Goal: Task Accomplishment & Management: Manage account settings

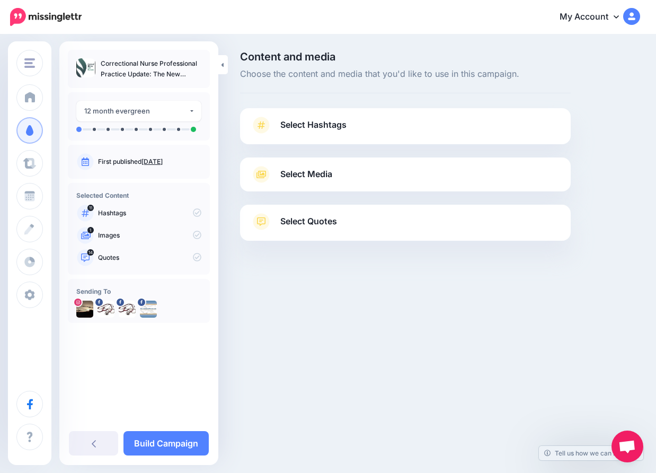
click at [334, 122] on span "Select Hashtags" at bounding box center [313, 125] width 66 height 14
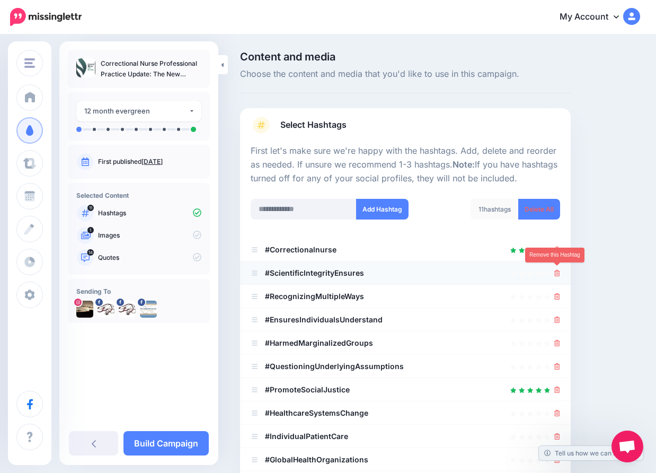
click at [555, 271] on icon at bounding box center [557, 273] width 6 height 6
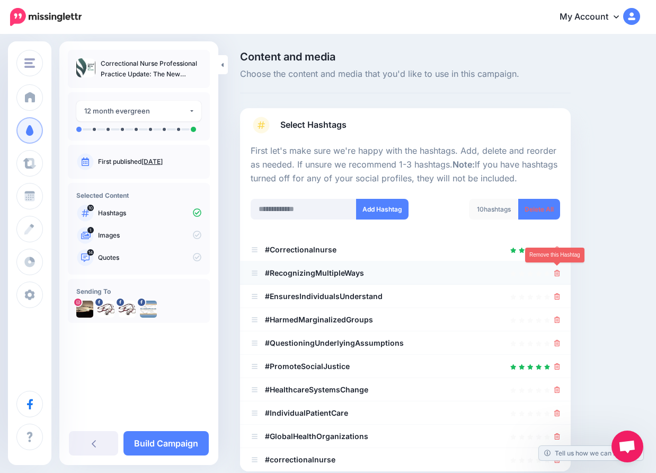
click at [557, 272] on icon at bounding box center [557, 273] width 6 height 6
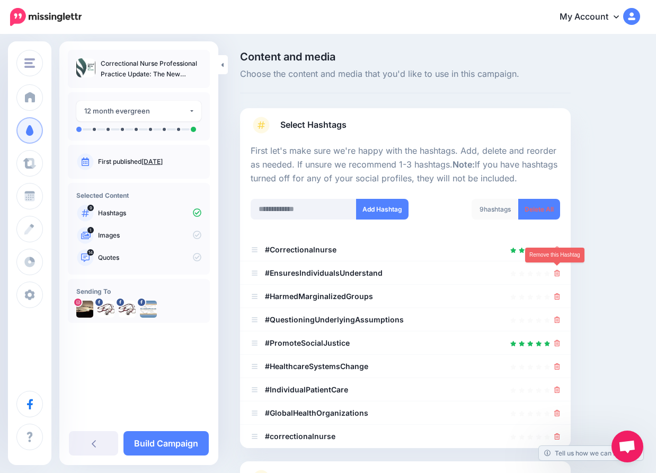
click at [557, 272] on icon at bounding box center [557, 273] width 6 height 6
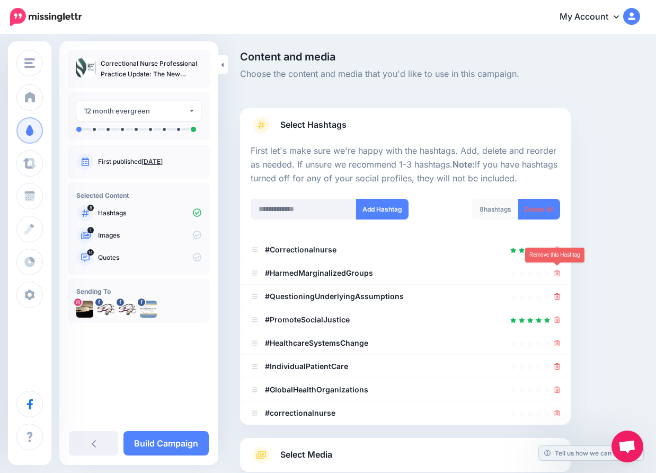
click at [557, 272] on icon at bounding box center [557, 273] width 6 height 6
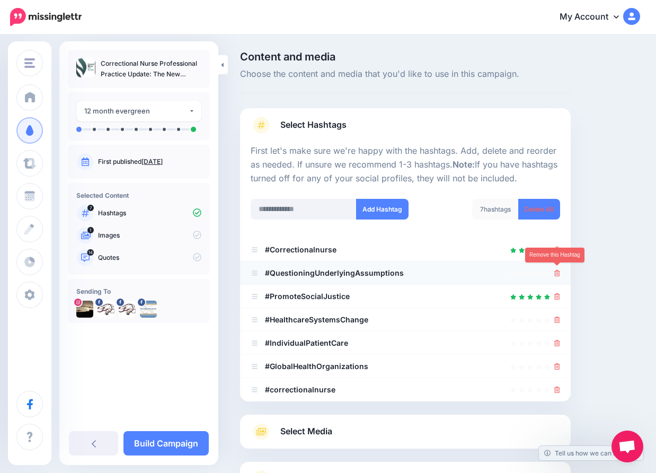
click at [557, 272] on icon at bounding box center [557, 273] width 6 height 6
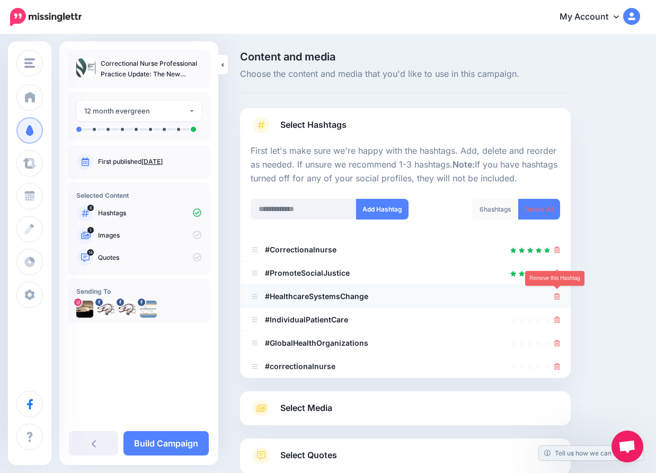
click at [557, 294] on icon at bounding box center [557, 296] width 6 height 6
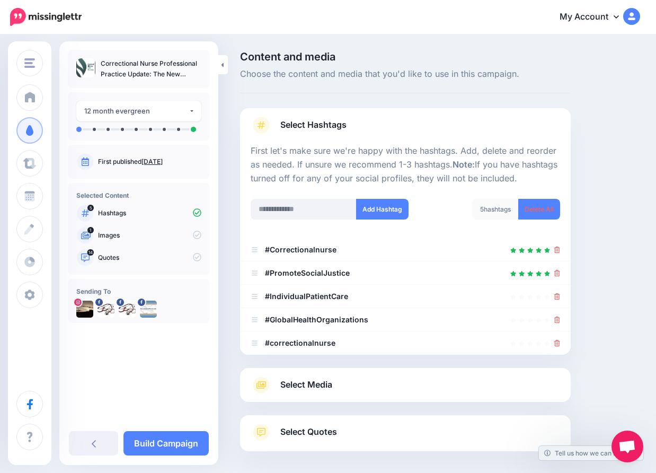
click at [557, 294] on icon at bounding box center [557, 296] width 6 height 6
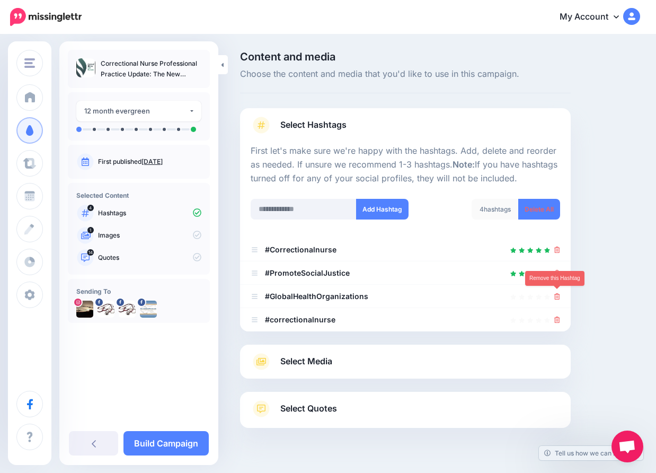
click at [557, 294] on icon at bounding box center [557, 296] width 6 height 6
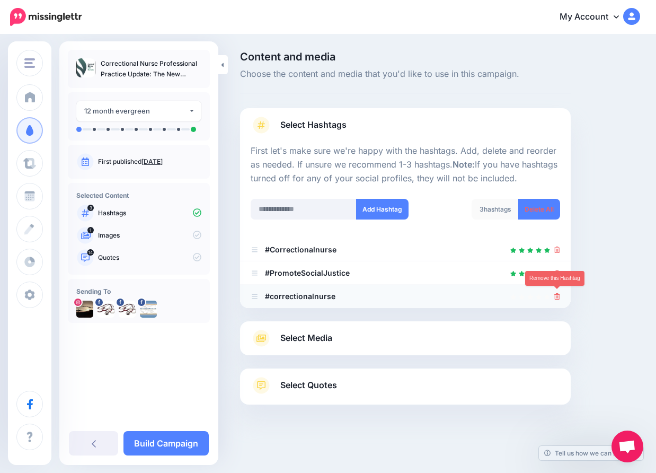
click at [557, 293] on icon at bounding box center [557, 296] width 6 height 6
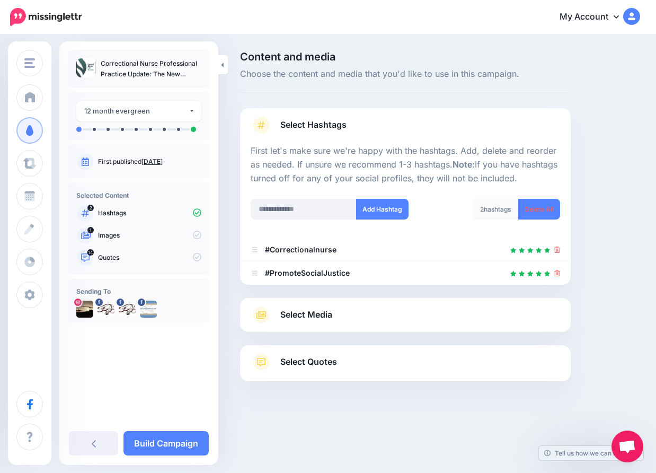
click at [351, 355] on link "Select Quotes" at bounding box center [405, 367] width 309 height 28
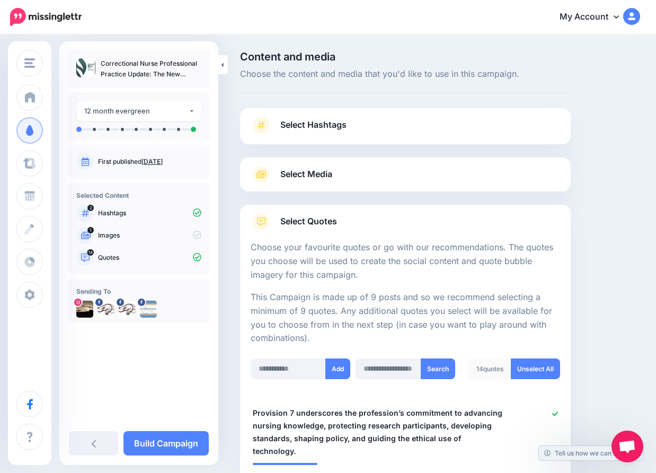
click at [322, 218] on span "Select Quotes" at bounding box center [308, 221] width 57 height 14
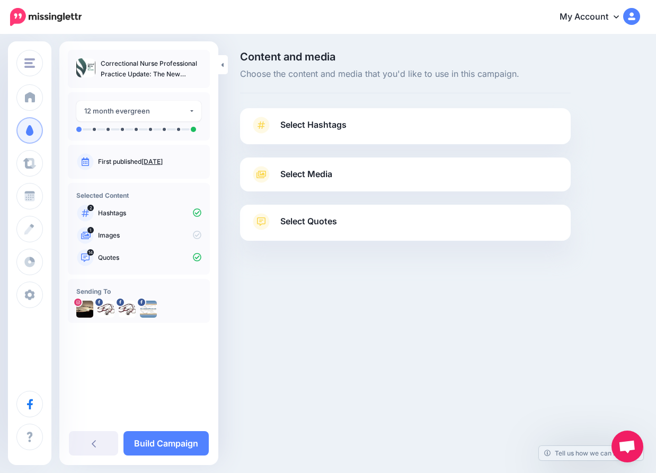
click at [317, 219] on span "Select Quotes" at bounding box center [308, 221] width 57 height 14
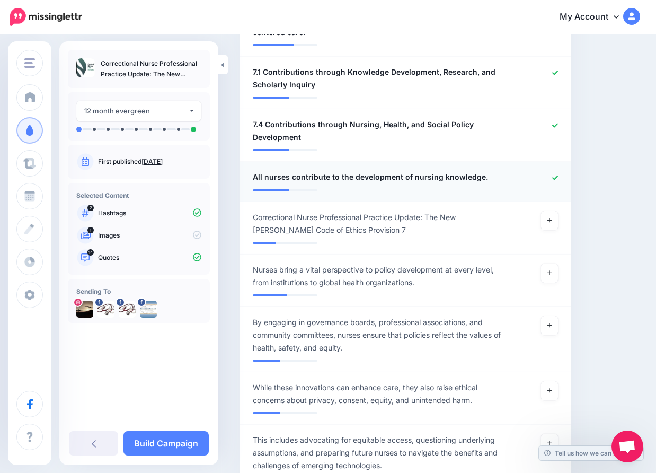
scroll to position [1033, 0]
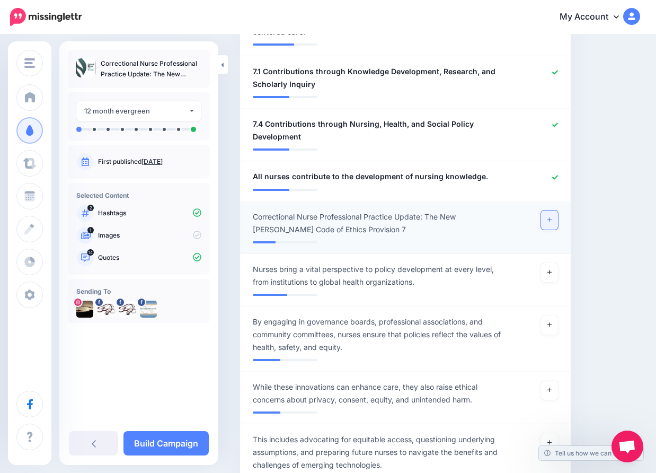
click at [552, 210] on link at bounding box center [549, 219] width 17 height 19
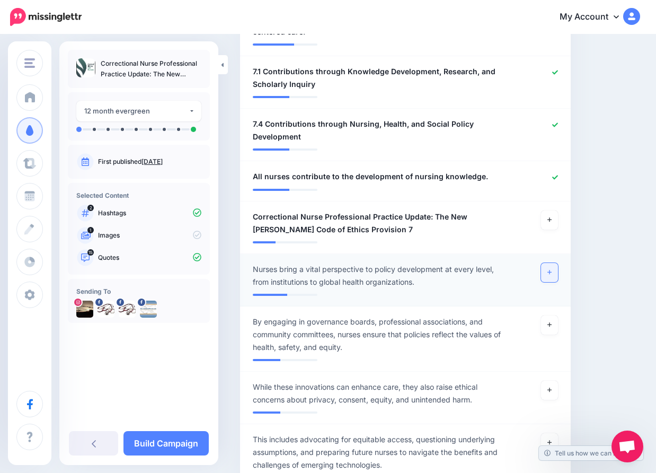
click at [548, 269] on icon at bounding box center [549, 272] width 4 height 6
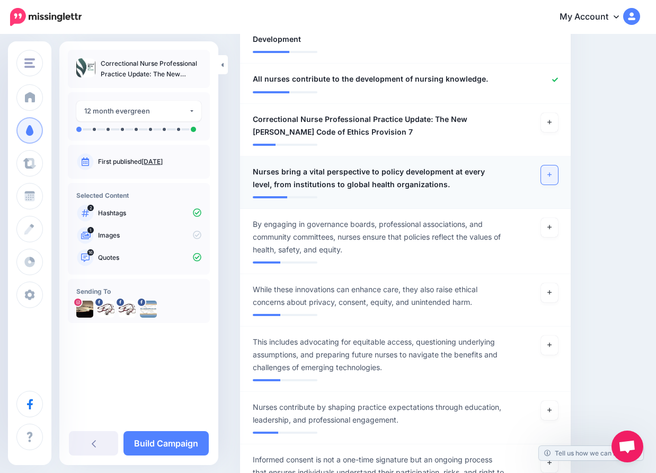
scroll to position [1131, 0]
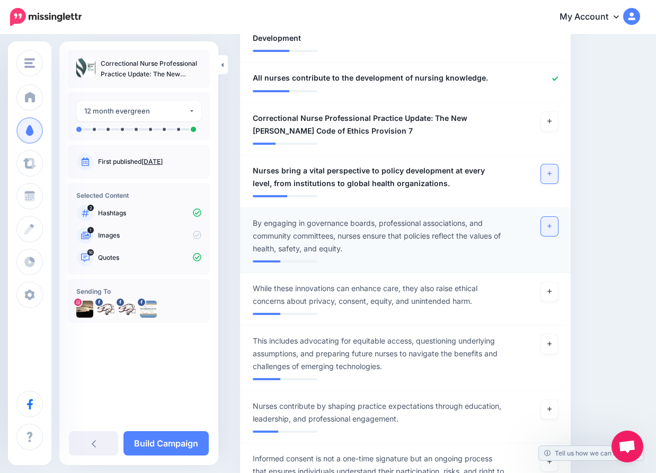
click at [550, 223] on icon at bounding box center [549, 226] width 4 height 6
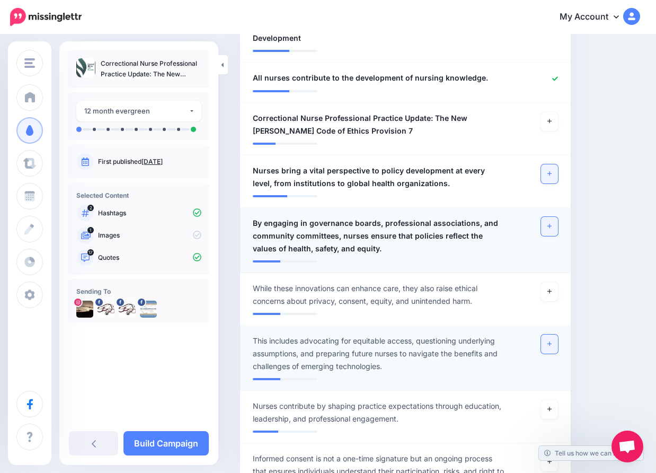
click at [547, 334] on link at bounding box center [549, 343] width 17 height 19
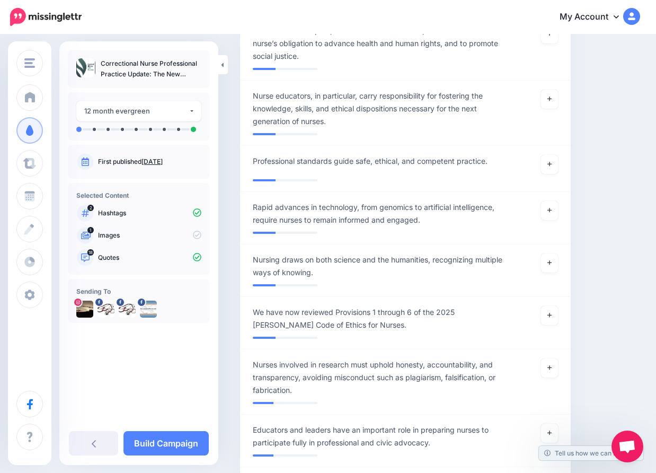
scroll to position [1625, 0]
click at [551, 160] on icon at bounding box center [549, 163] width 4 height 6
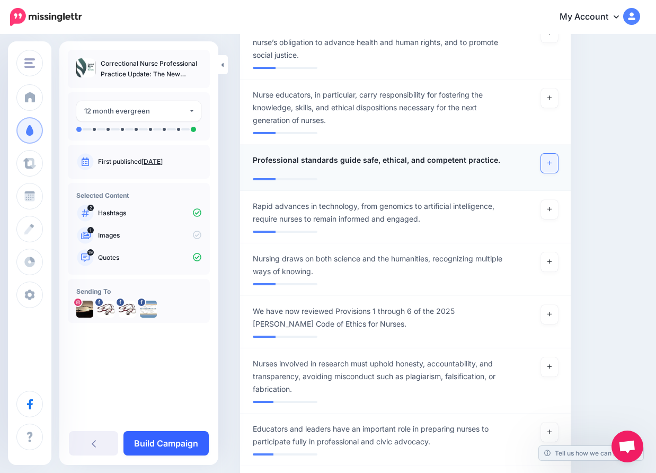
click at [157, 441] on link "Build Campaign" at bounding box center [165, 443] width 85 height 24
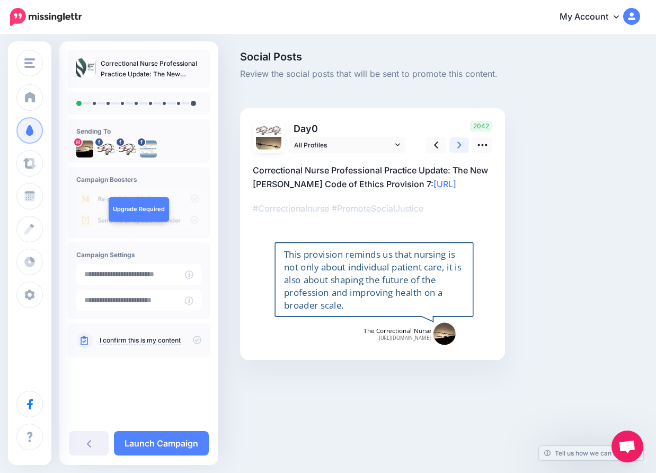
click at [461, 142] on icon at bounding box center [459, 144] width 4 height 11
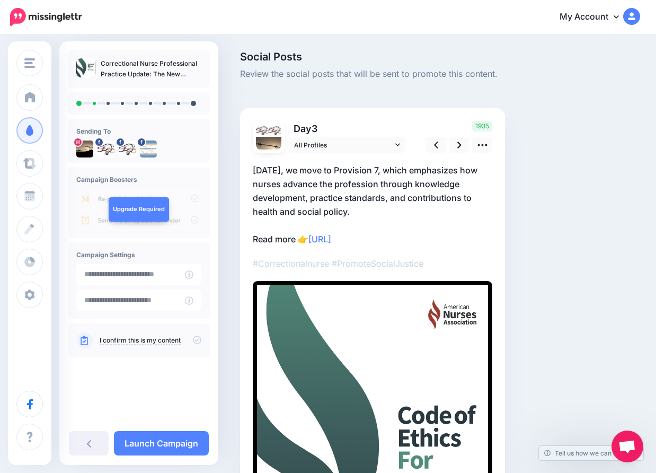
click at [388, 183] on p "[DATE], we move to Provision 7, which emphasizes how nurses advance the profess…" at bounding box center [373, 204] width 240 height 83
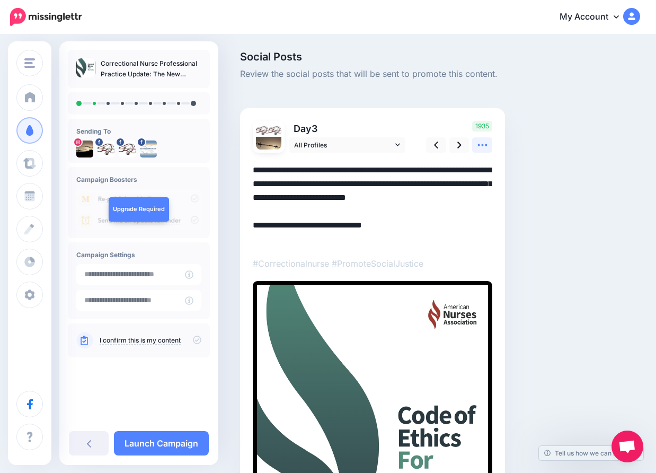
click at [482, 146] on icon at bounding box center [482, 144] width 11 height 11
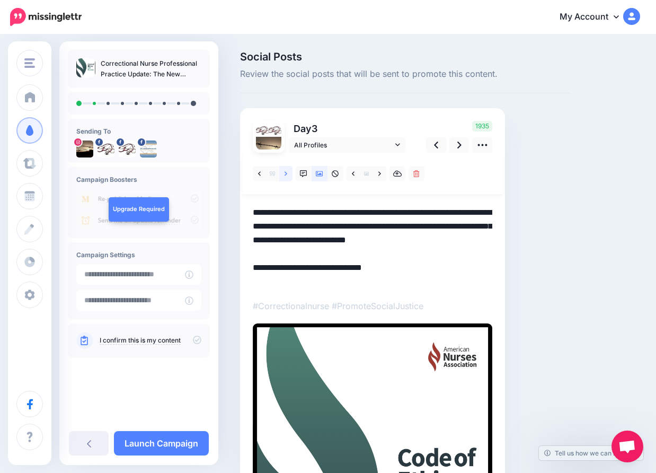
click at [285, 174] on icon at bounding box center [286, 173] width 3 height 7
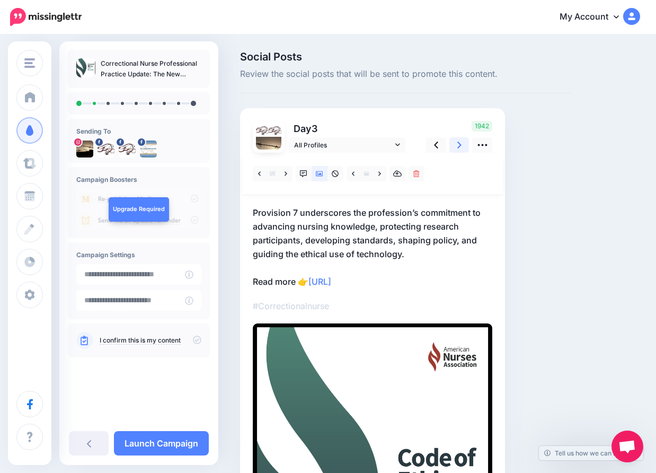
click at [460, 144] on icon at bounding box center [459, 144] width 4 height 7
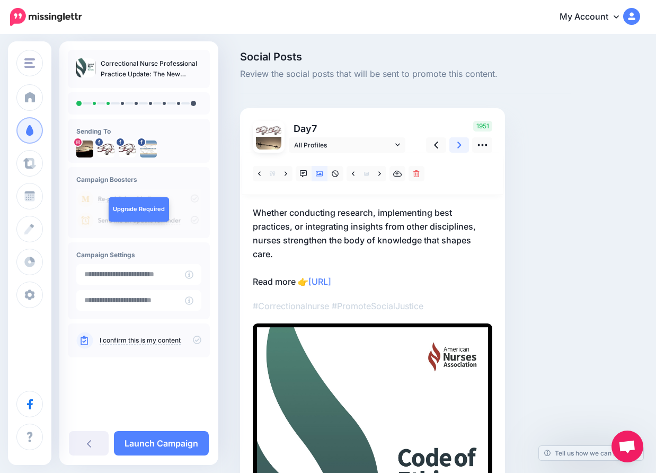
click at [460, 144] on icon at bounding box center [459, 144] width 4 height 7
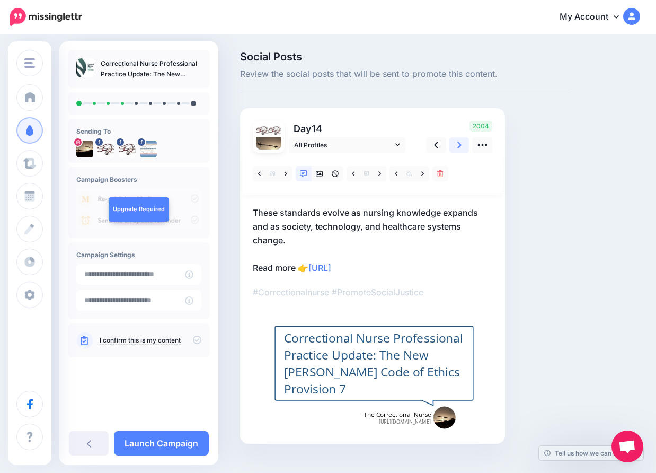
click at [460, 144] on icon at bounding box center [459, 144] width 4 height 7
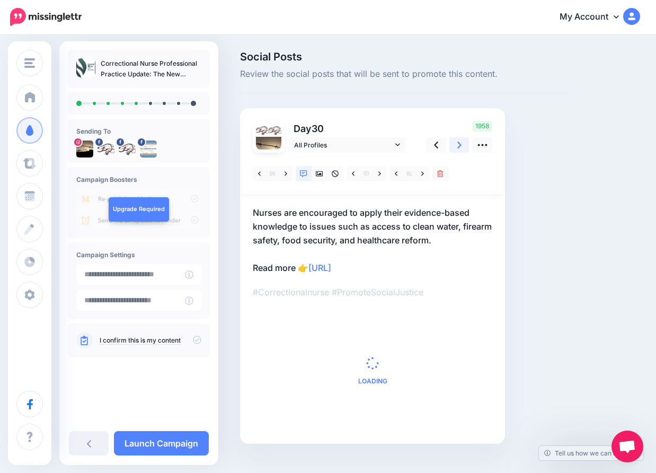
click at [460, 144] on icon at bounding box center [459, 144] width 4 height 7
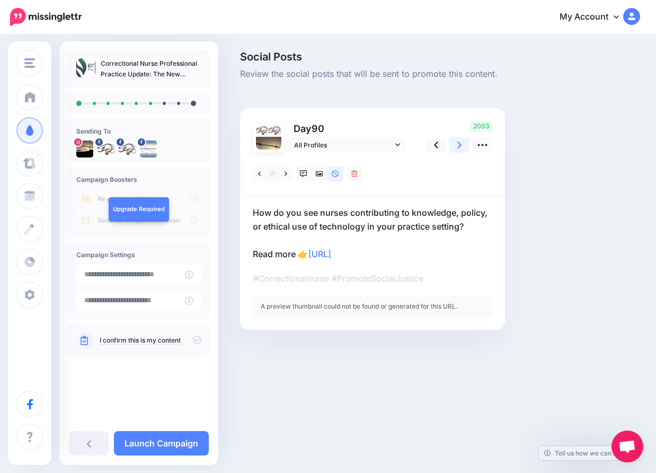
click at [460, 144] on icon at bounding box center [459, 144] width 4 height 7
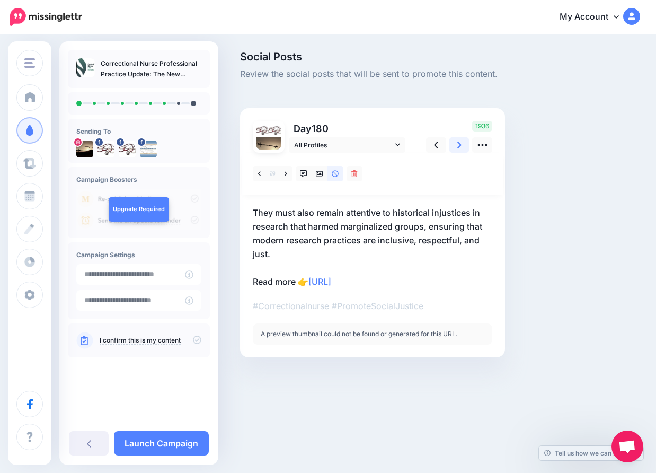
click at [461, 144] on icon at bounding box center [459, 144] width 4 height 7
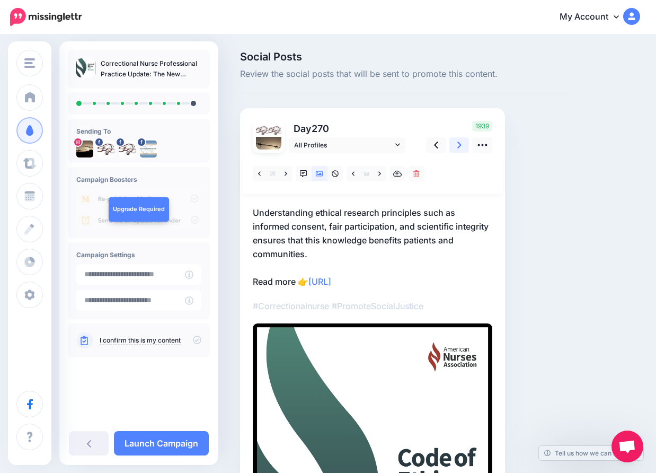
click at [461, 144] on icon at bounding box center [459, 144] width 4 height 7
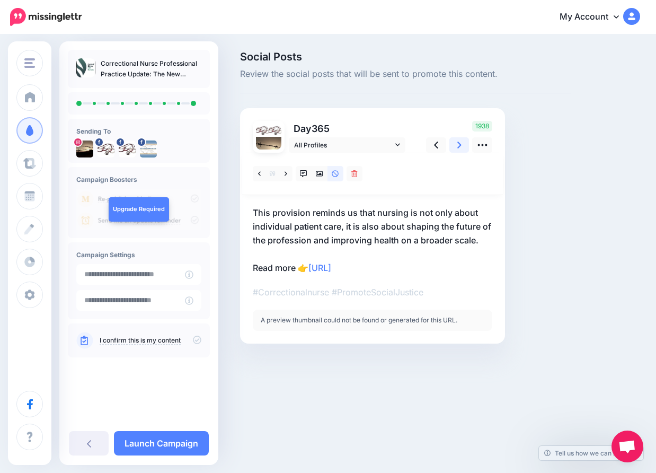
click at [461, 144] on icon at bounding box center [459, 144] width 4 height 7
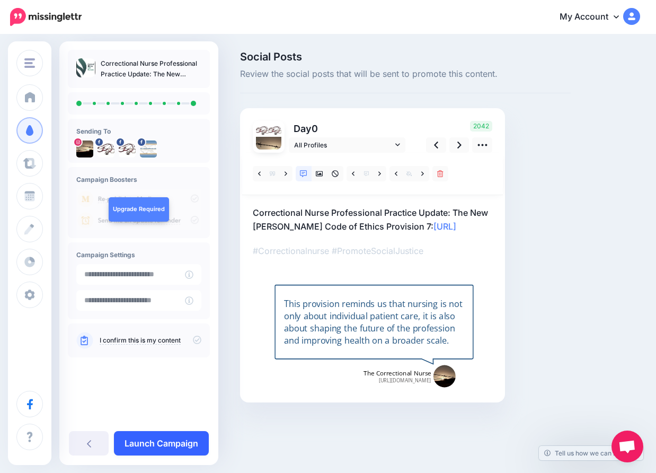
click at [178, 439] on link "Launch Campaign" at bounding box center [161, 443] width 95 height 24
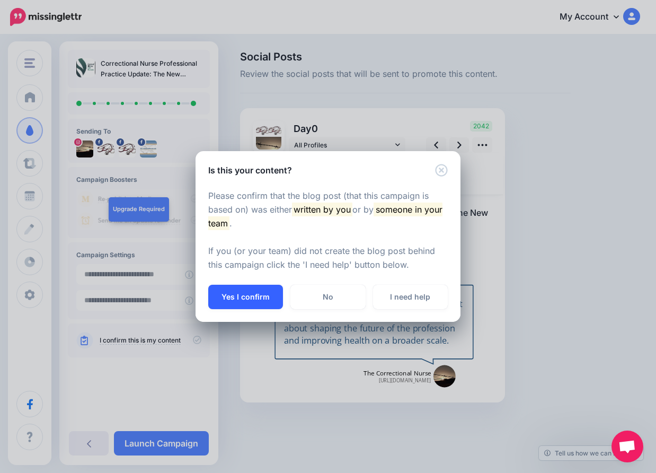
click at [241, 294] on button "Yes I confirm" at bounding box center [245, 297] width 75 height 24
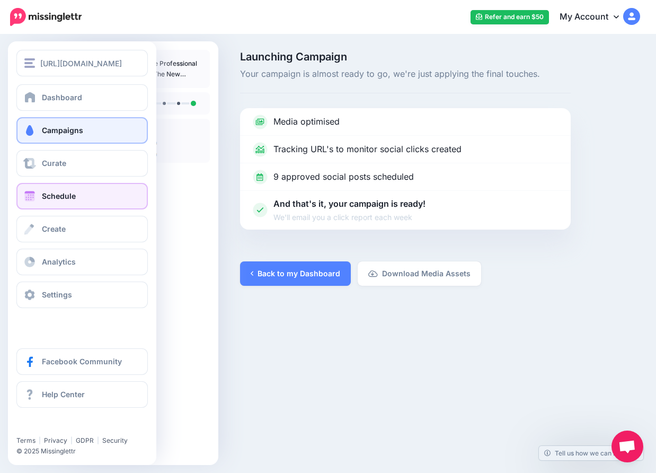
click at [50, 194] on span "Schedule" at bounding box center [59, 195] width 34 height 9
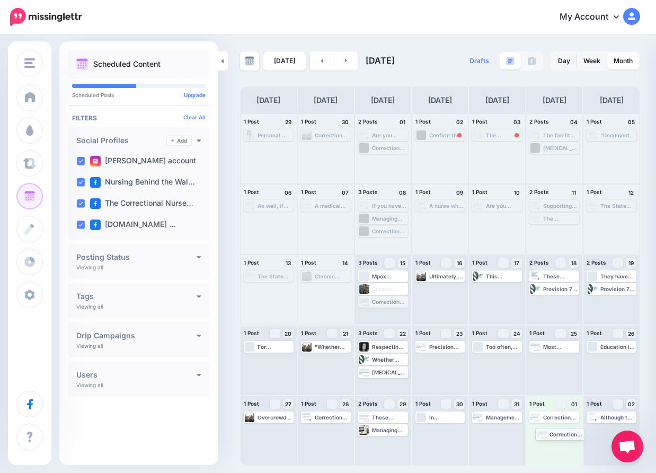
drag, startPoint x: 388, startPoint y: 300, endPoint x: 564, endPoint y: 431, distance: 220.0
drag, startPoint x: 385, startPoint y: 369, endPoint x: 604, endPoint y: 427, distance: 226.5
click at [345, 60] on icon at bounding box center [346, 60] width 3 height 6
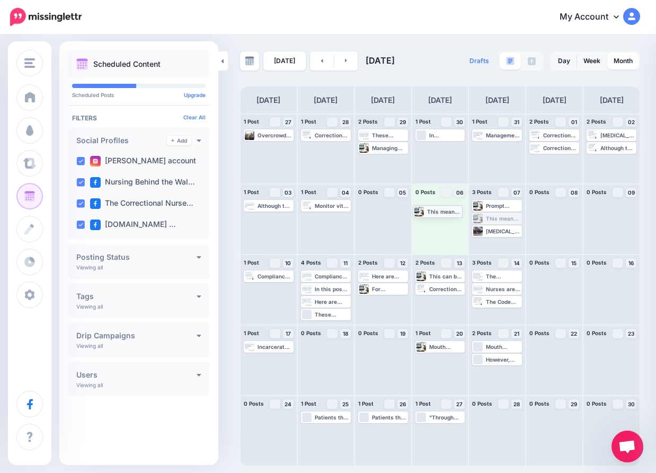
drag, startPoint x: 490, startPoint y: 217, endPoint x: 431, endPoint y: 209, distance: 59.9
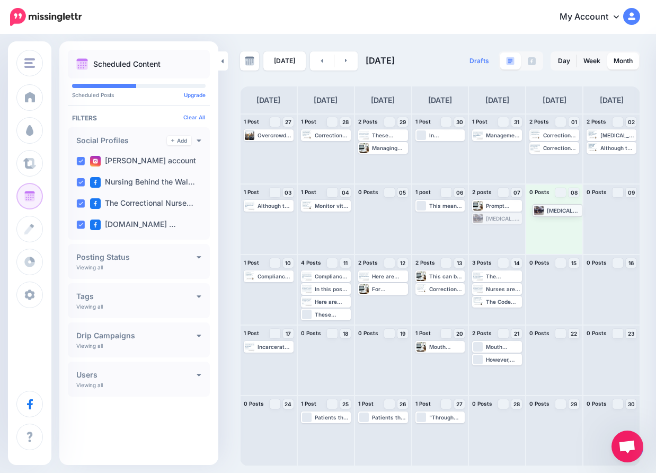
drag, startPoint x: 494, startPoint y: 215, endPoint x: 555, endPoint y: 207, distance: 61.0
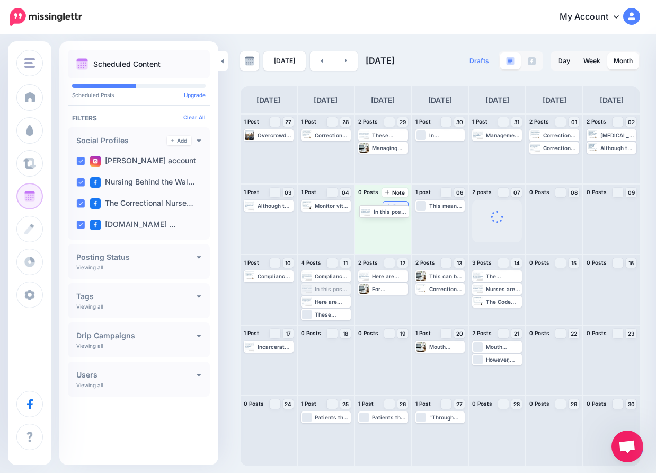
drag, startPoint x: 335, startPoint y: 287, endPoint x: 393, endPoint y: 210, distance: 96.6
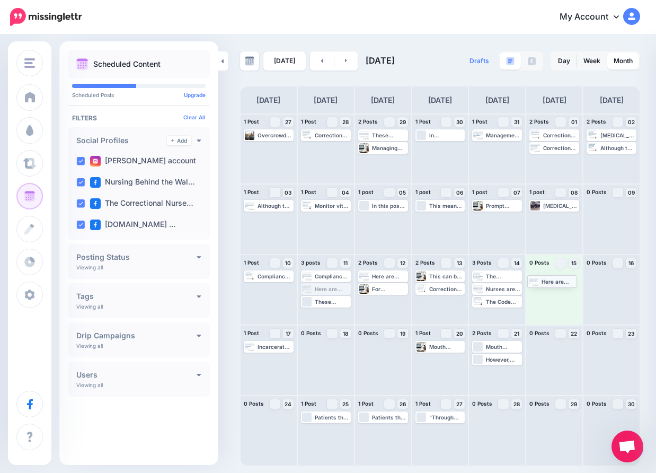
drag, startPoint x: 325, startPoint y: 286, endPoint x: 552, endPoint y: 278, distance: 226.4
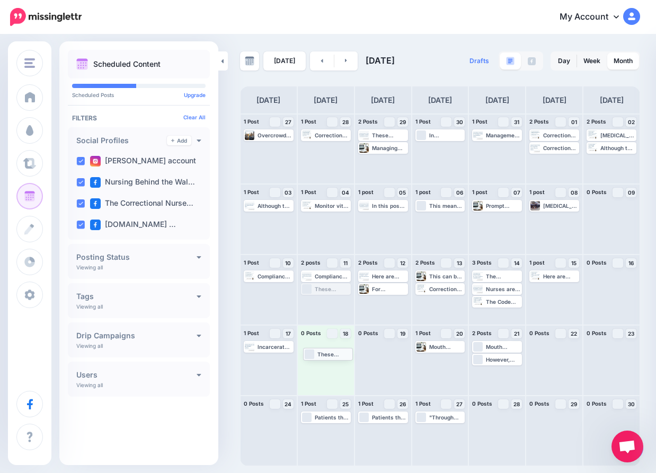
drag, startPoint x: 337, startPoint y: 286, endPoint x: 339, endPoint y: 351, distance: 64.7
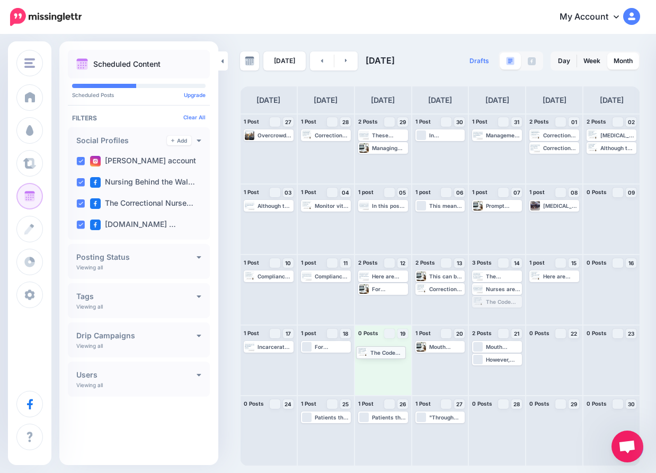
drag, startPoint x: 507, startPoint y: 299, endPoint x: 391, endPoint y: 349, distance: 126.5
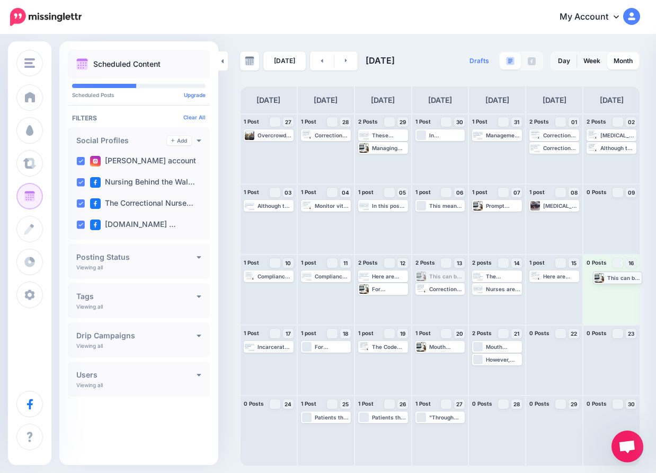
drag, startPoint x: 440, startPoint y: 274, endPoint x: 616, endPoint y: 275, distance: 175.9
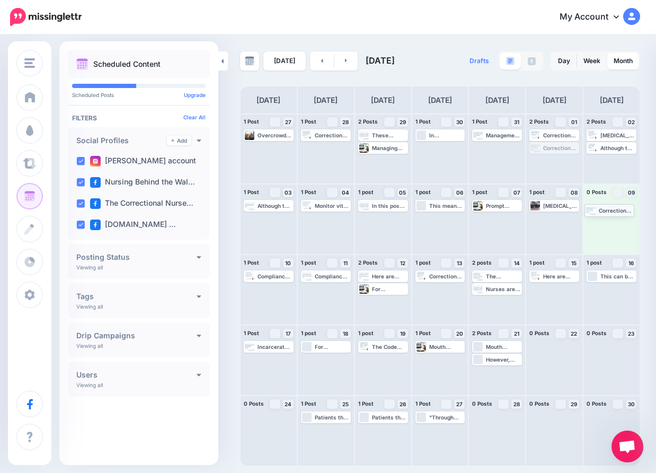
drag, startPoint x: 557, startPoint y: 147, endPoint x: 613, endPoint y: 209, distance: 83.0
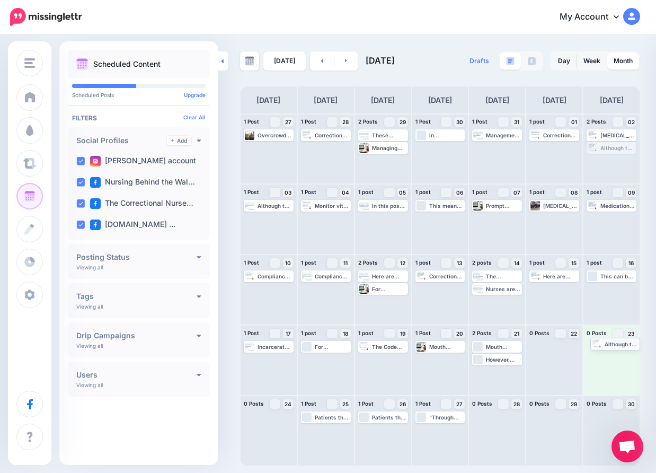
drag, startPoint x: 614, startPoint y: 145, endPoint x: 616, endPoint y: 343, distance: 197.7
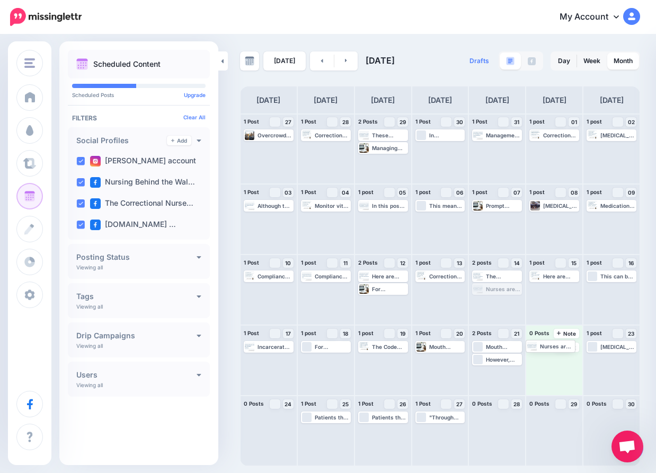
drag, startPoint x: 499, startPoint y: 287, endPoint x: 553, endPoint y: 342, distance: 77.2
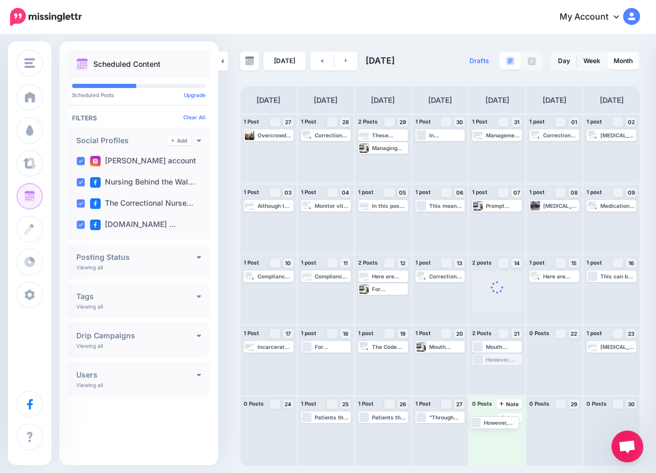
drag, startPoint x: 495, startPoint y: 355, endPoint x: 493, endPoint y: 415, distance: 60.5
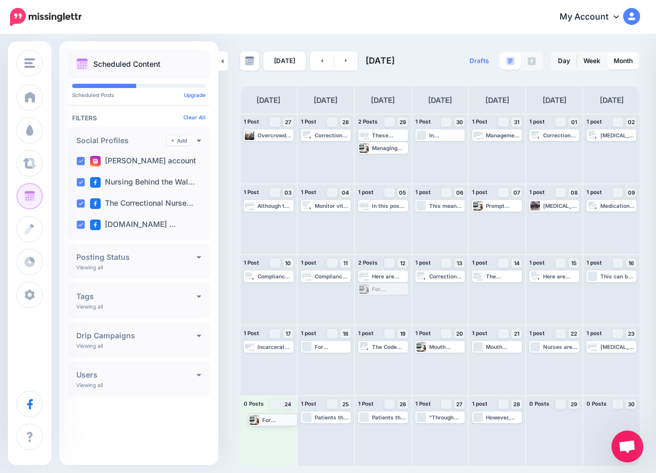
drag, startPoint x: 392, startPoint y: 288, endPoint x: 282, endPoint y: 419, distance: 170.7
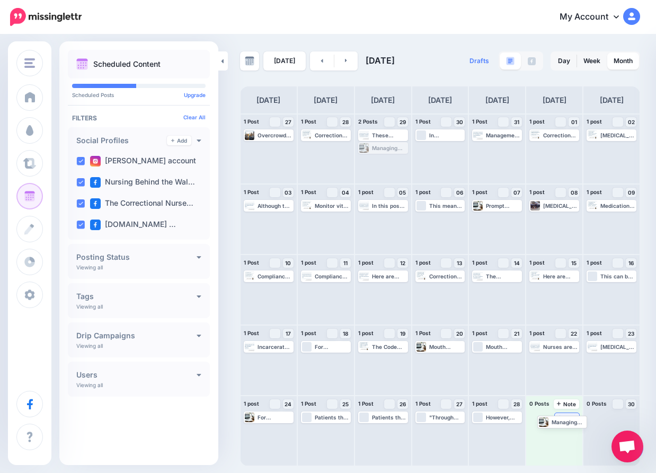
drag, startPoint x: 382, startPoint y: 145, endPoint x: 560, endPoint y: 419, distance: 326.6
click at [321, 59] on icon at bounding box center [322, 60] width 3 height 6
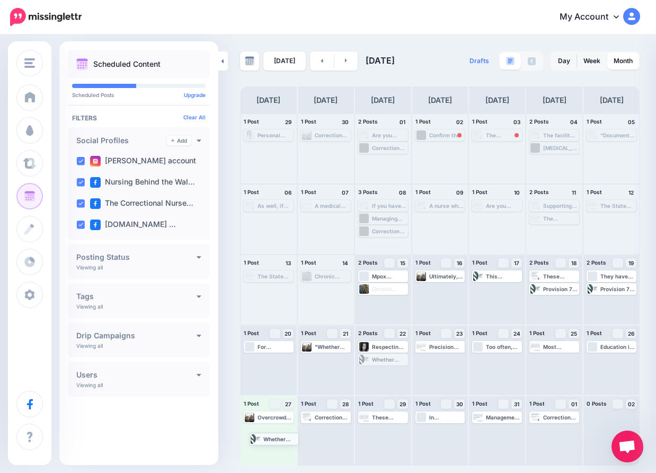
drag, startPoint x: 384, startPoint y: 360, endPoint x: 275, endPoint y: 439, distance: 134.7
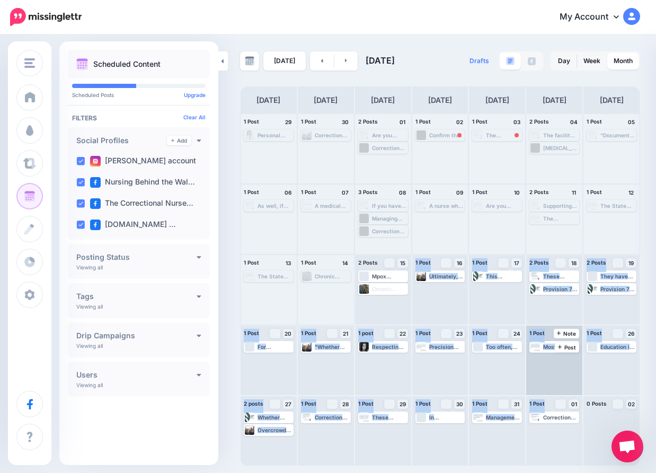
drag, startPoint x: 384, startPoint y: 287, endPoint x: 551, endPoint y: 392, distance: 196.7
click at [553, 394] on div "1 Post 29 Personal characteristics of the bully and the victim may contribute t…" at bounding box center [440, 289] width 400 height 352
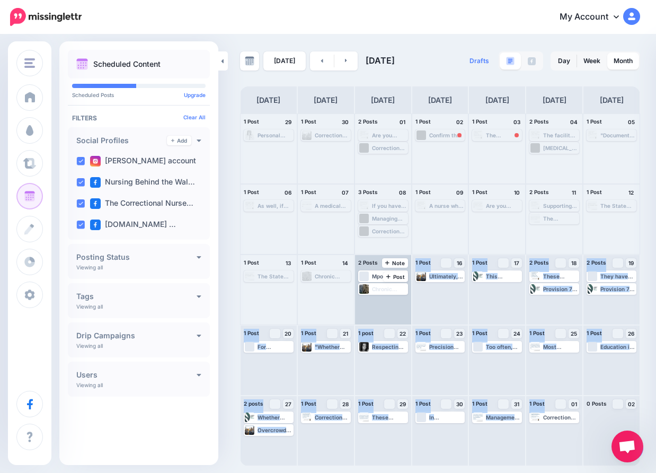
click at [376, 307] on div "Mpox outbreaks in corrections demand swift identification of characteristic ras…" at bounding box center [383, 289] width 56 height 69
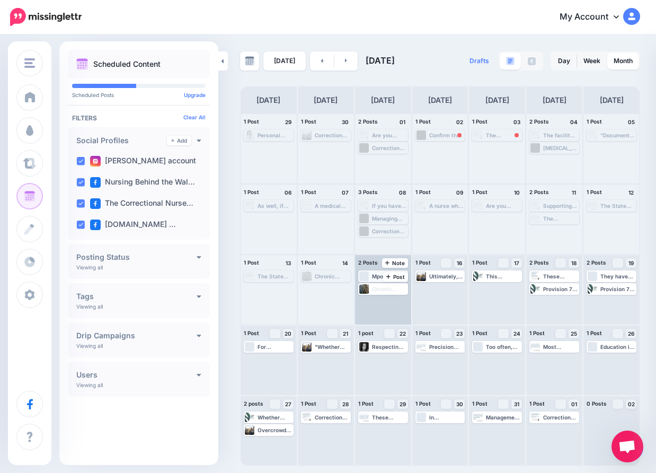
click at [376, 273] on div "Mpox outbreaks in corrections demand swift identification of characteristic ras…" at bounding box center [389, 276] width 35 height 6
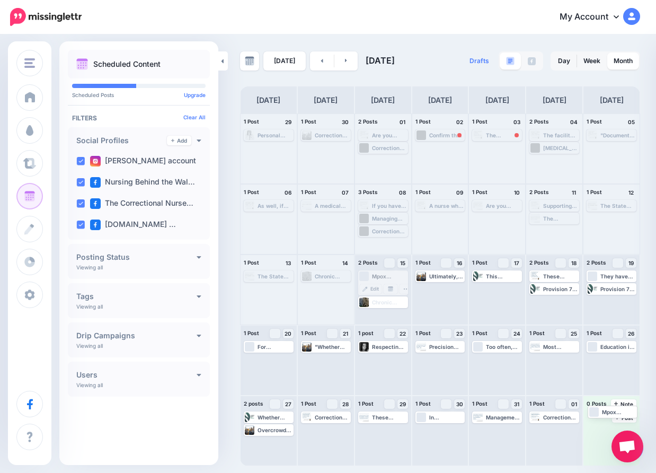
drag, startPoint x: 374, startPoint y: 274, endPoint x: 604, endPoint y: 407, distance: 265.2
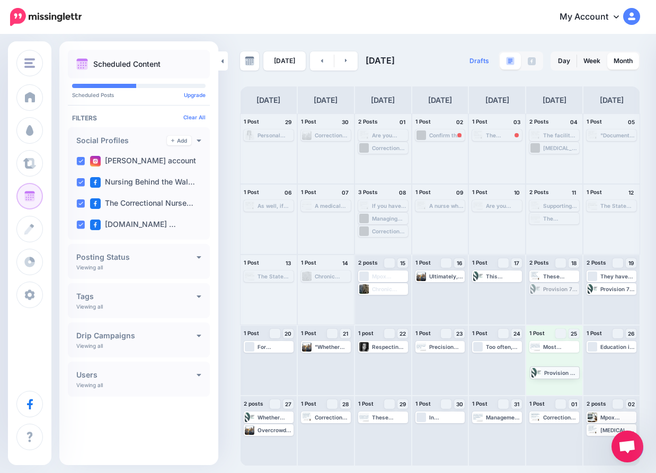
drag, startPoint x: 554, startPoint y: 286, endPoint x: 555, endPoint y: 369, distance: 83.2
